Goal: Find specific page/section: Find specific page/section

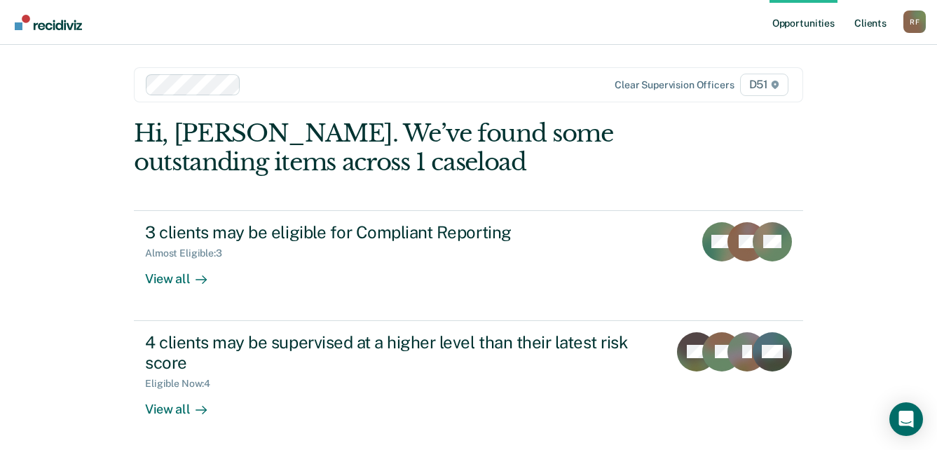
click at [879, 25] on link "Client s" at bounding box center [871, 22] width 38 height 45
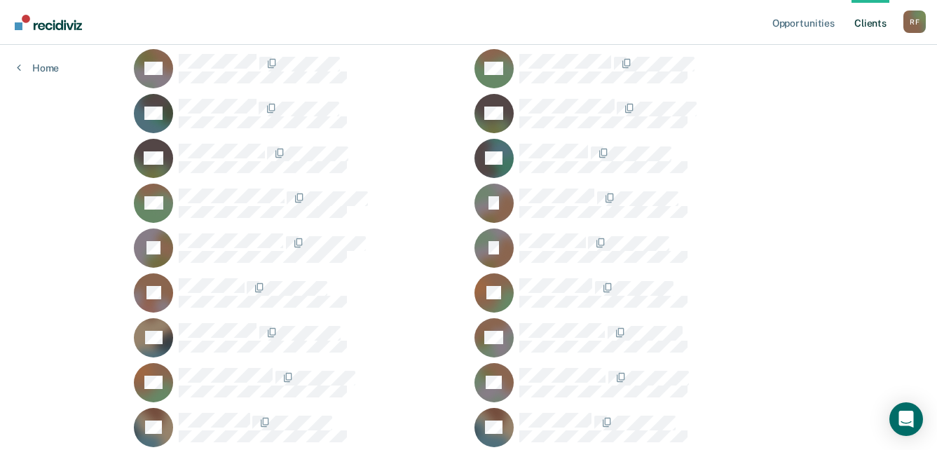
scroll to position [982, 0]
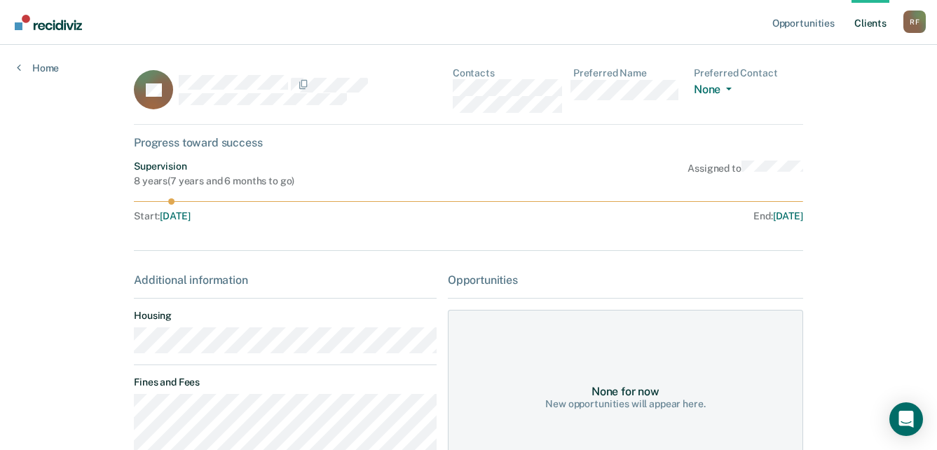
click at [452, 88] on div "SL Contacts Preferred Name Preferred Contact None Call Text Email None" at bounding box center [469, 95] width 670 height 57
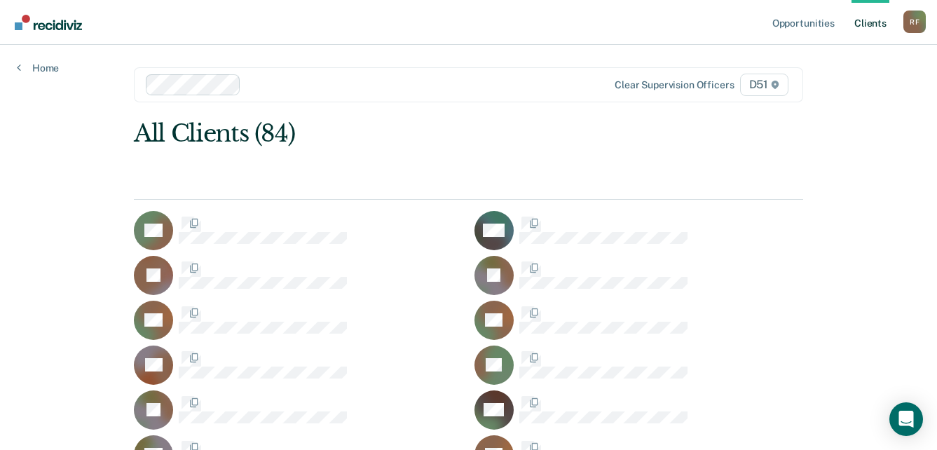
scroll to position [982, 0]
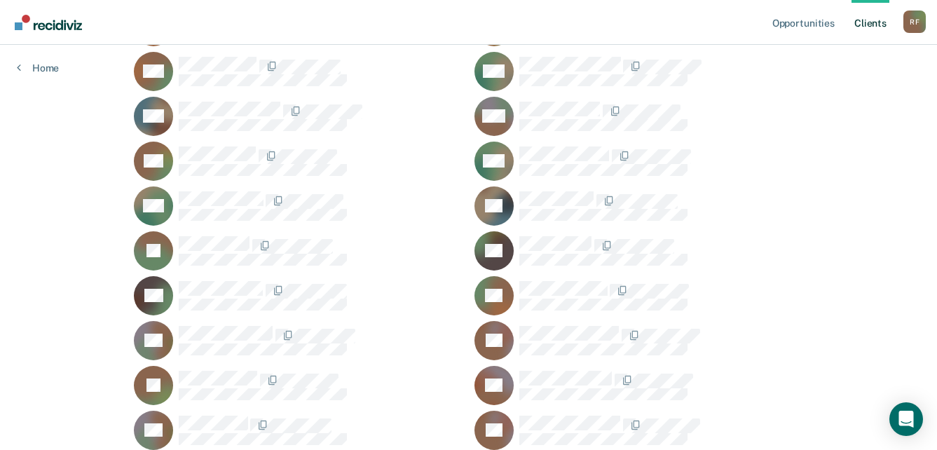
scroll to position [1402, 0]
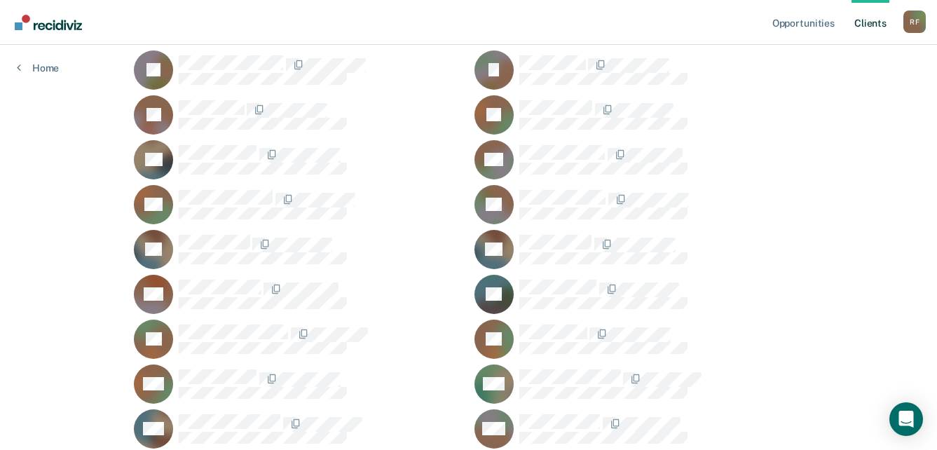
scroll to position [1052, 0]
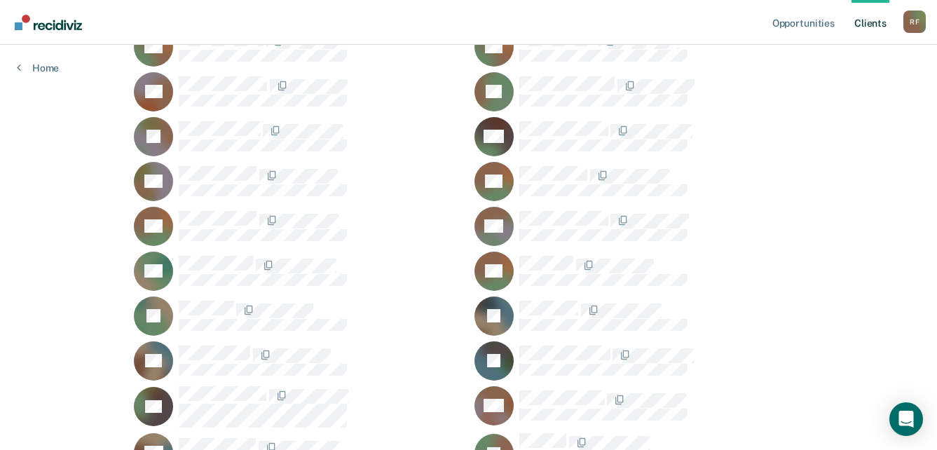
scroll to position [280, 0]
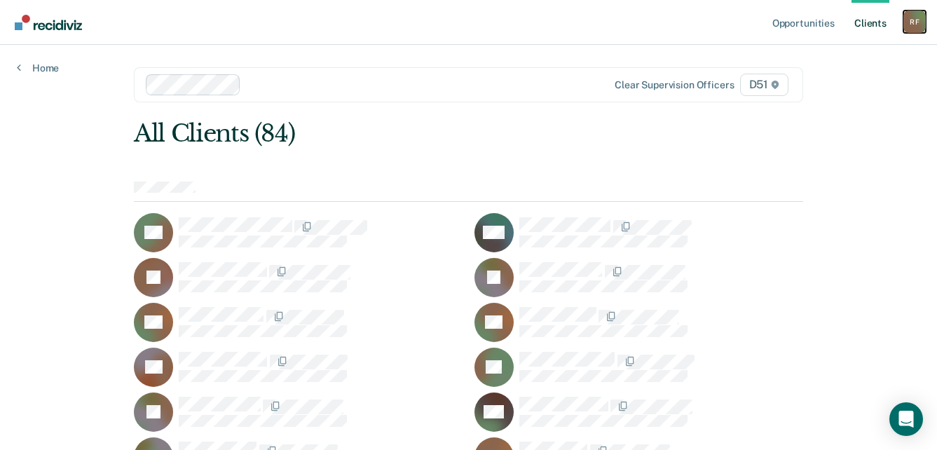
click at [914, 20] on div "R F" at bounding box center [915, 22] width 22 height 22
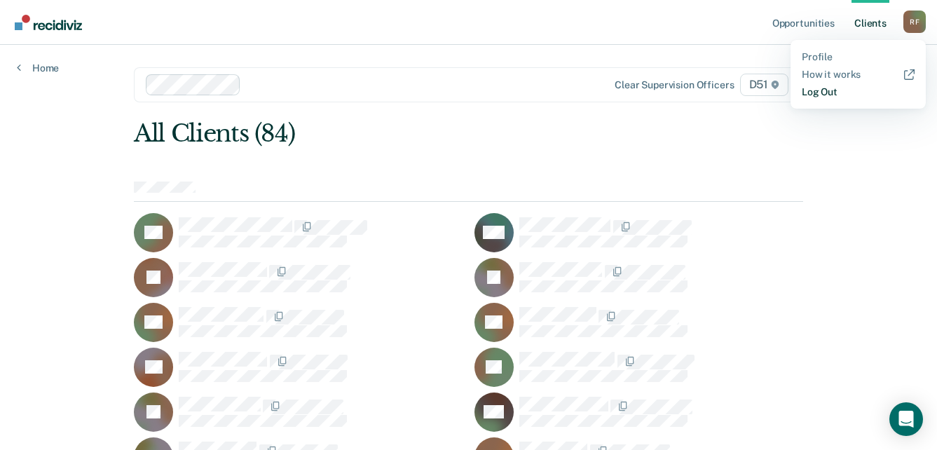
click at [823, 91] on link "Log Out" at bounding box center [858, 92] width 113 height 12
